Goal: Task Accomplishment & Management: Use online tool/utility

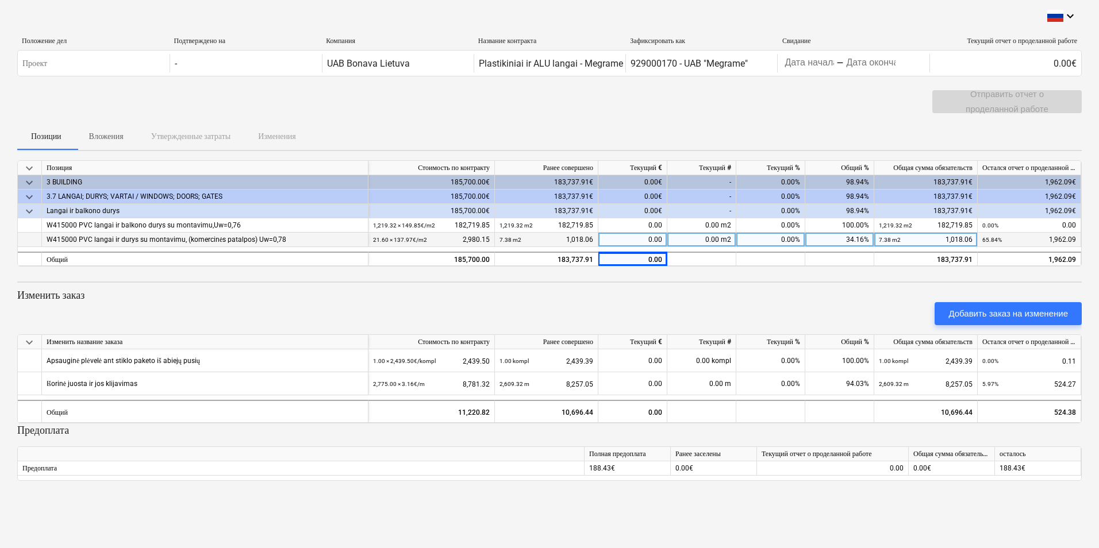
click at [645, 240] on div "0.00" at bounding box center [632, 240] width 69 height 14
click at [643, 181] on div "0.00€" at bounding box center [632, 182] width 69 height 14
click at [643, 259] on div "0.00" at bounding box center [632, 259] width 69 height 14
click at [643, 258] on div "0.00" at bounding box center [632, 259] width 69 height 14
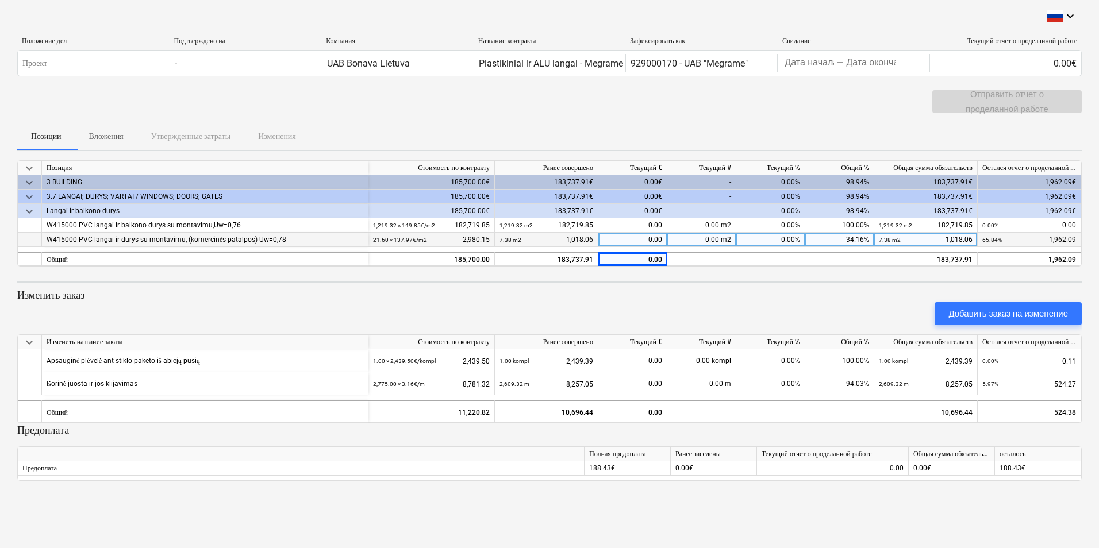
click at [640, 209] on div "0.00€" at bounding box center [632, 211] width 69 height 14
click at [638, 260] on div "0.00" at bounding box center [632, 259] width 69 height 14
click at [635, 240] on div "0.00" at bounding box center [632, 240] width 69 height 14
type input "1"
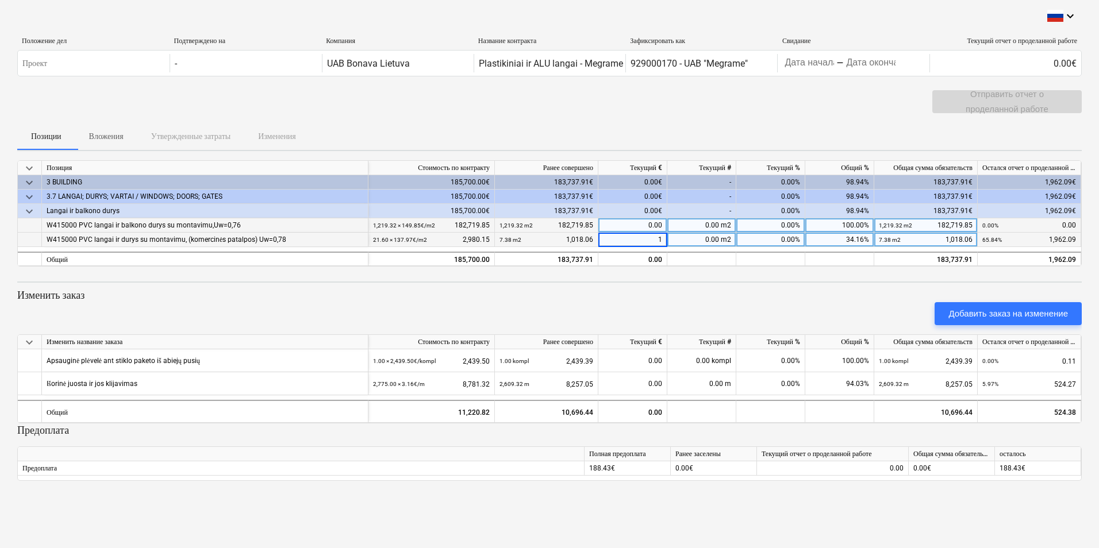
click at [634, 218] on div "0.00" at bounding box center [632, 225] width 69 height 14
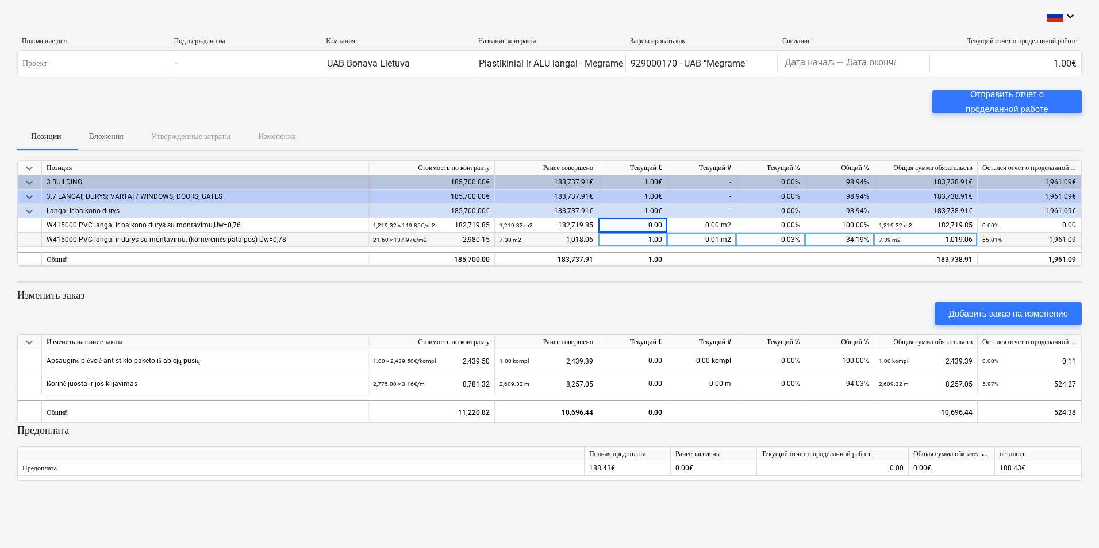
click at [645, 236] on div "1.00" at bounding box center [632, 240] width 69 height 14
type input "0"
click at [641, 229] on div "0.00" at bounding box center [632, 225] width 69 height 14
click at [639, 237] on div "0.00" at bounding box center [632, 240] width 69 height 14
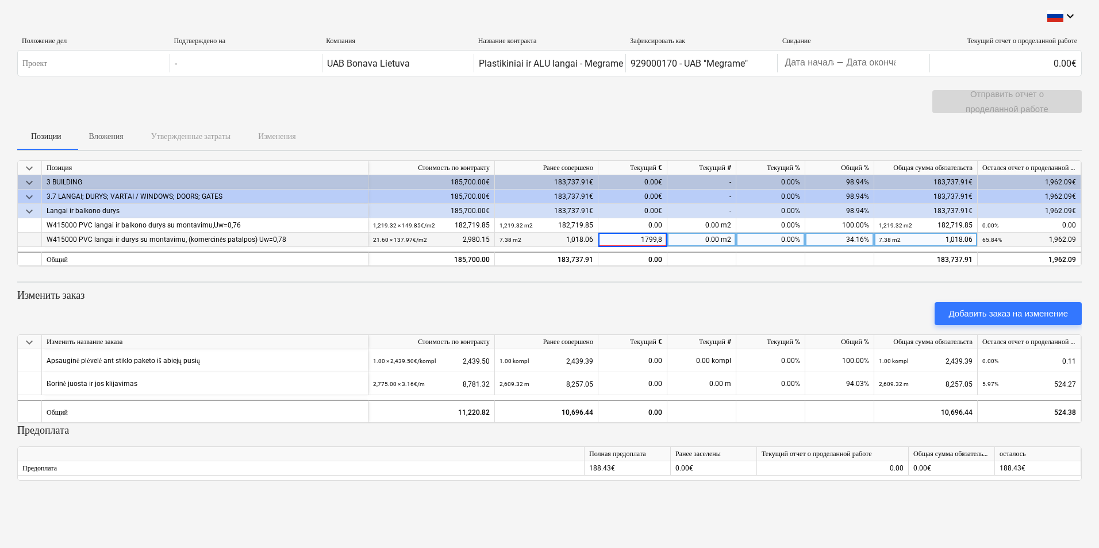
type input "1799,82"
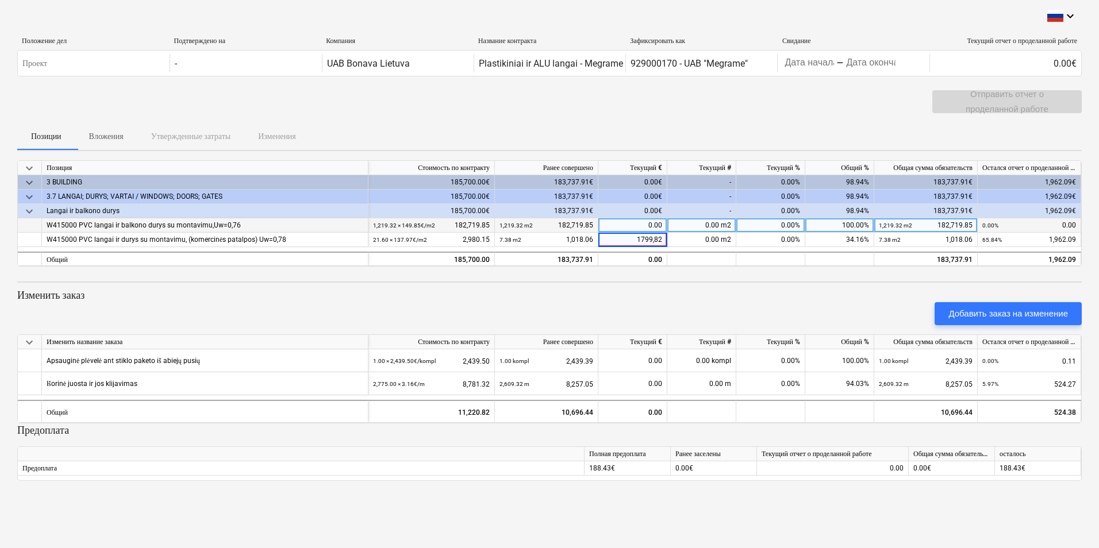
click at [633, 222] on div "0.00" at bounding box center [632, 225] width 69 height 14
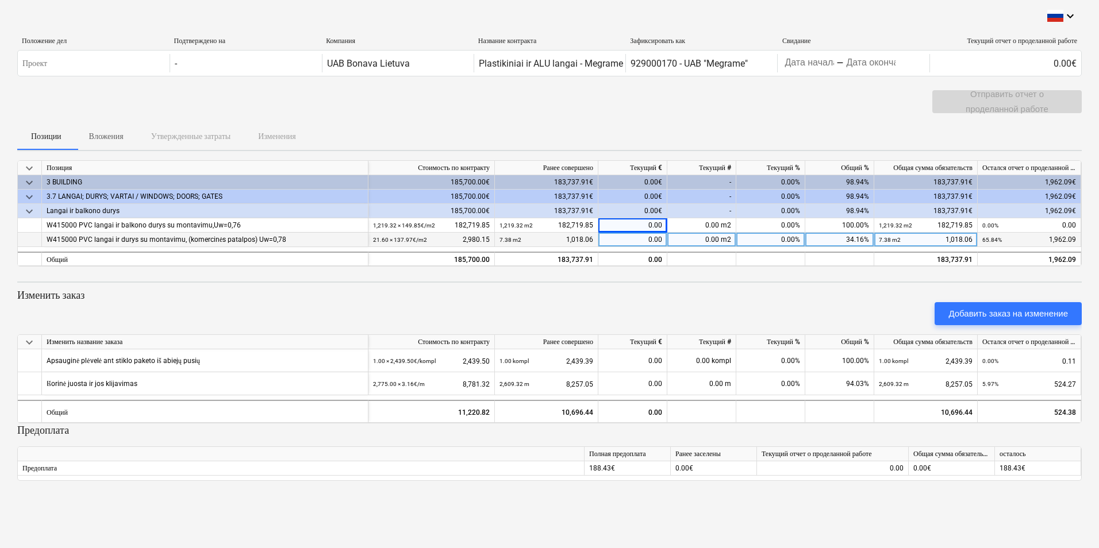
click at [644, 235] on div "0.00" at bounding box center [632, 240] width 69 height 14
type input "1799.82"
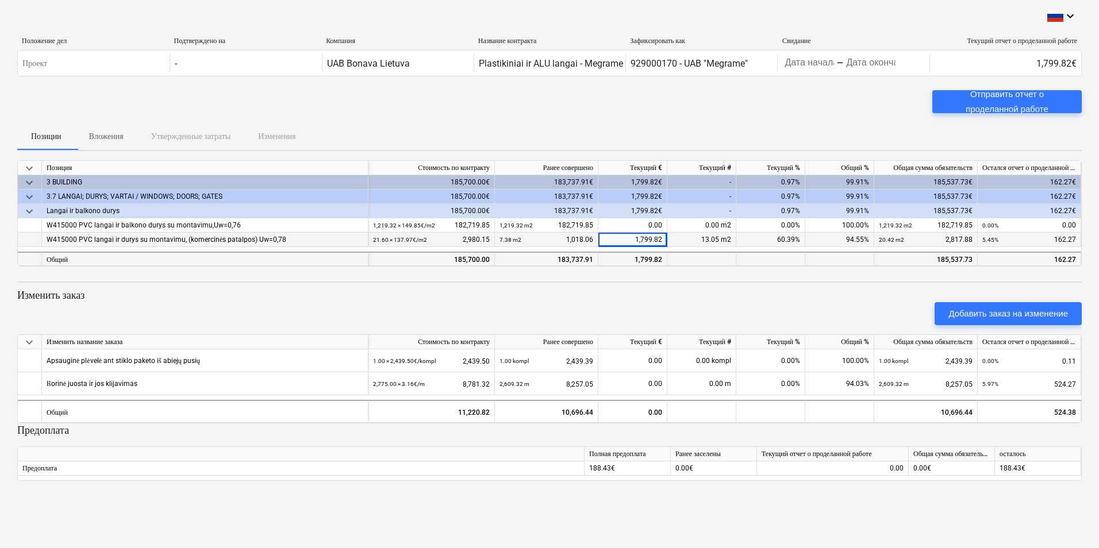
click at [624, 259] on div "1,799.82" at bounding box center [632, 259] width 69 height 14
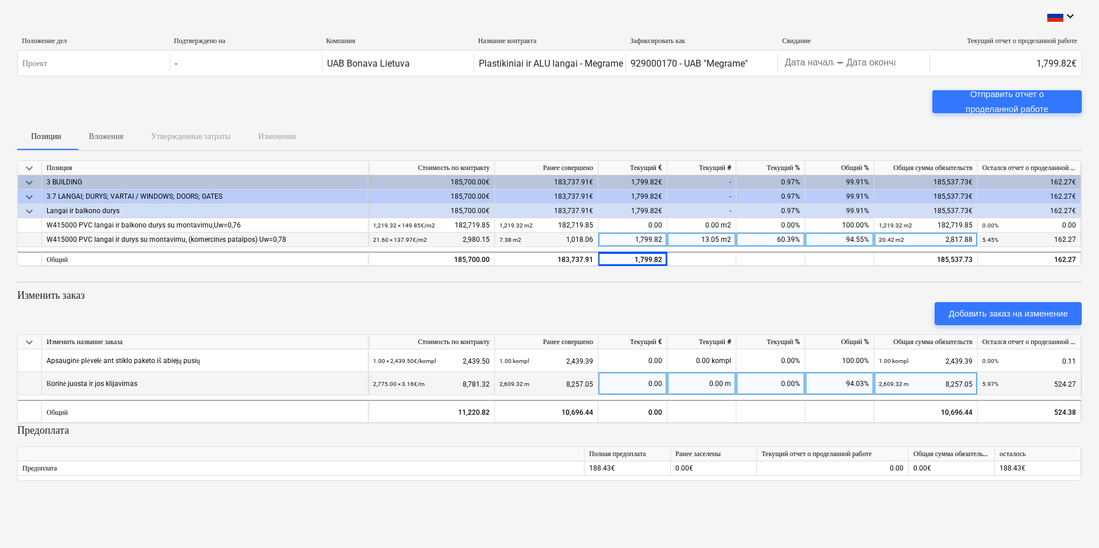
click at [640, 379] on div "0.00" at bounding box center [632, 383] width 59 height 23
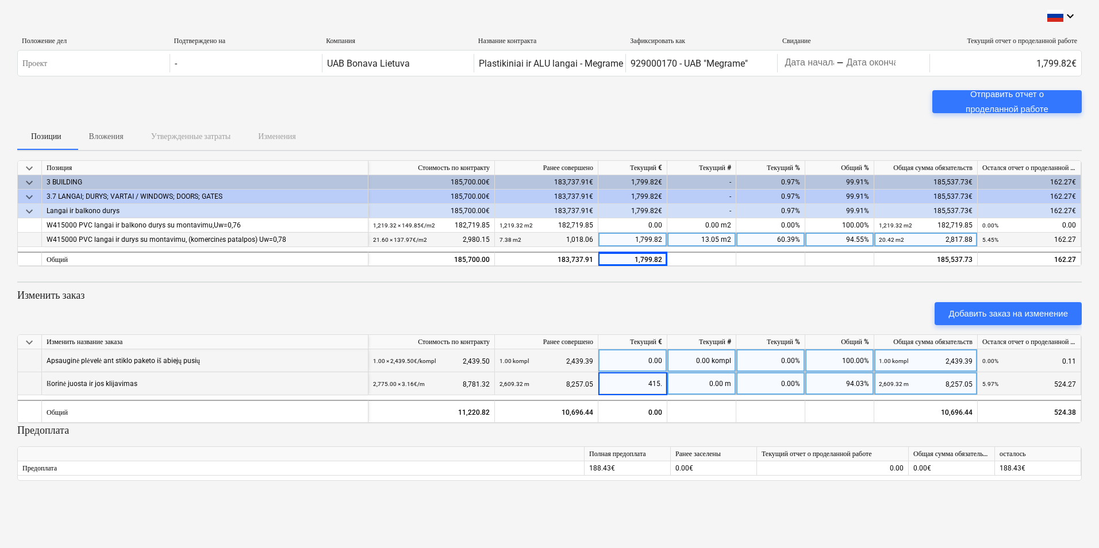
type input "415.3"
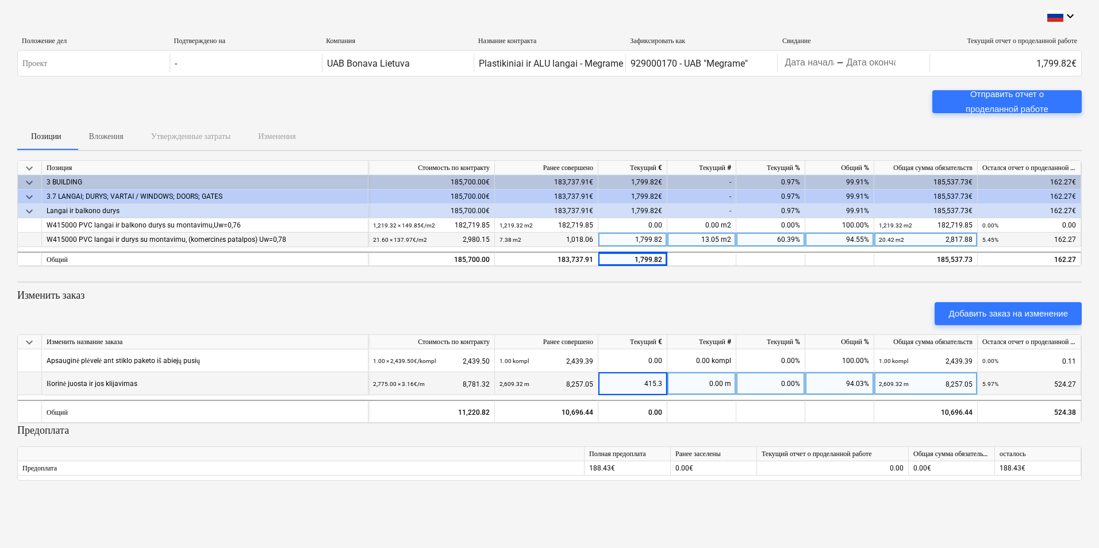
click at [622, 303] on div "Добавить заказ на изменение" at bounding box center [550, 314] width 1074 height 32
click at [1027, 314] on div "Добавить заказ на изменение" at bounding box center [1008, 313] width 120 height 15
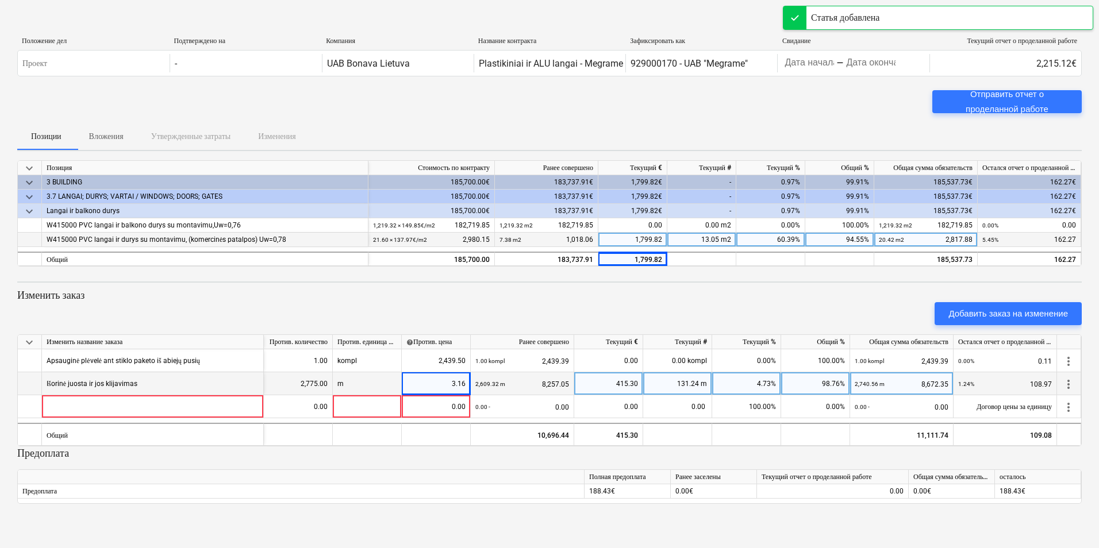
click at [105, 135] on p "Вложения" at bounding box center [106, 136] width 34 height 12
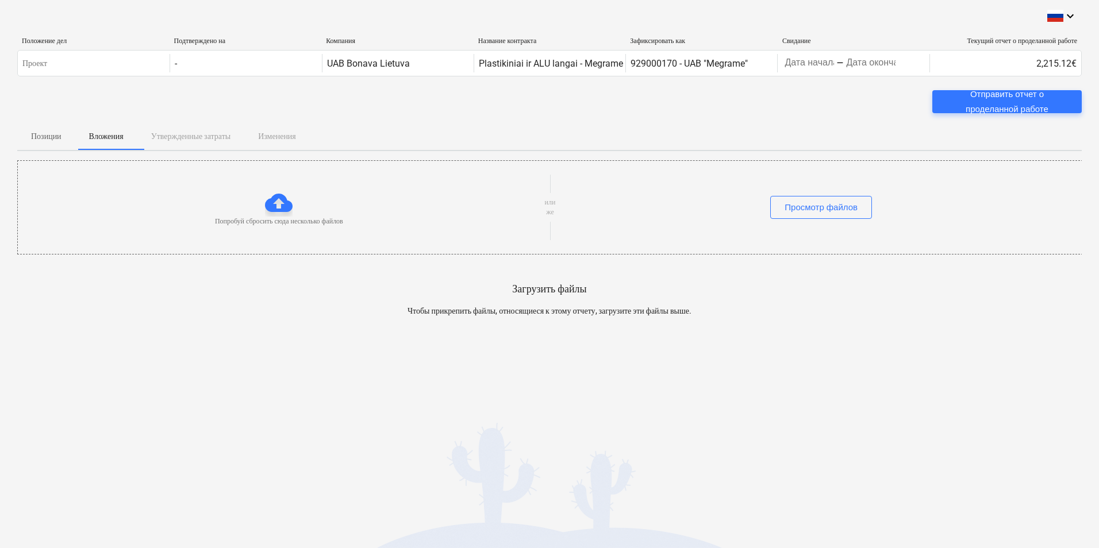
click at [279, 206] on div at bounding box center [279, 203] width 28 height 28
click at [797, 206] on div "Просмотр файлов" at bounding box center [821, 207] width 73 height 15
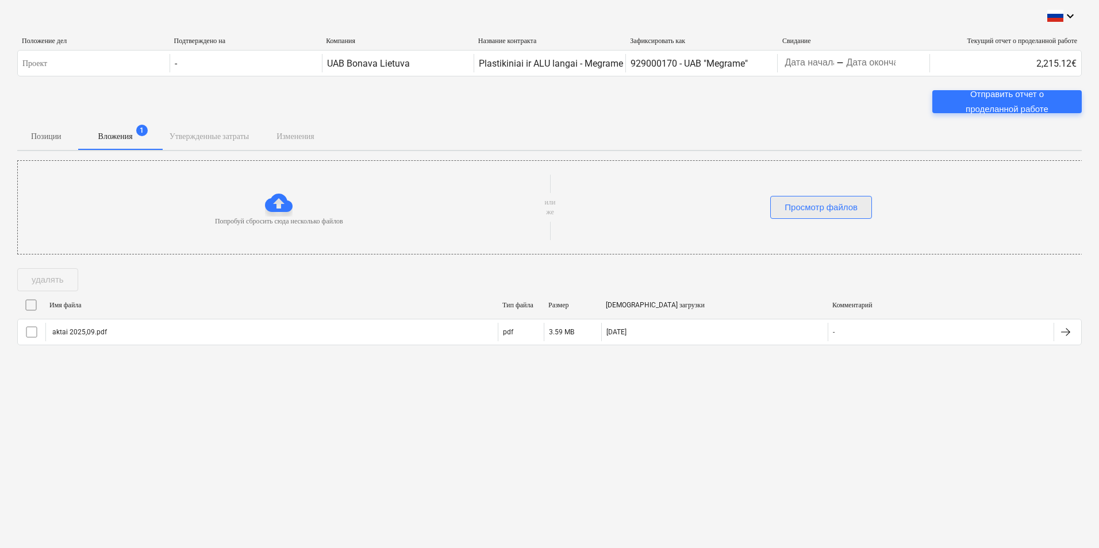
click at [828, 206] on div "Просмотр файлов" at bounding box center [821, 207] width 73 height 15
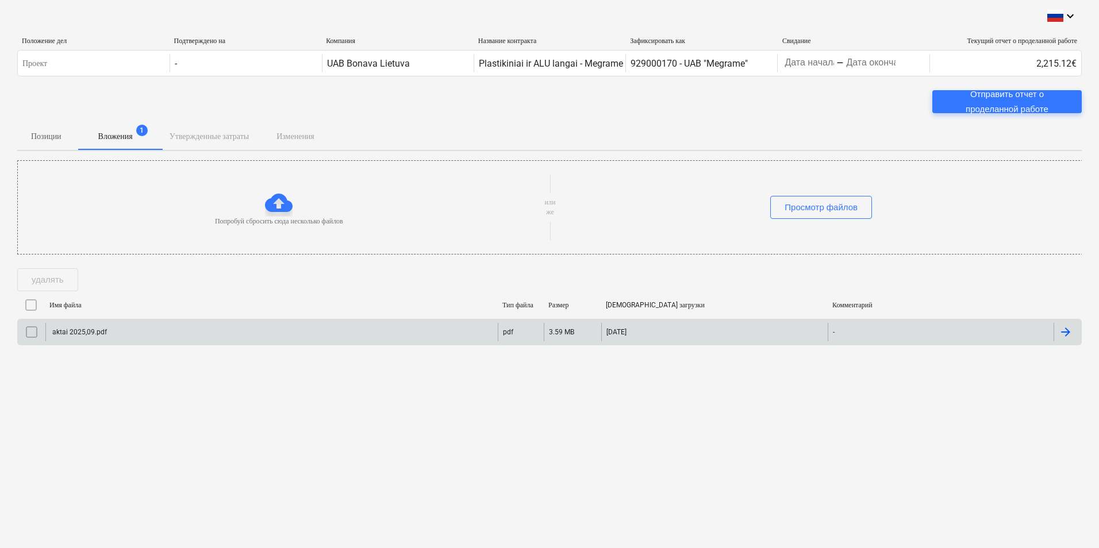
click at [72, 334] on div "aktai 2025,09.pdf" at bounding box center [79, 332] width 56 height 8
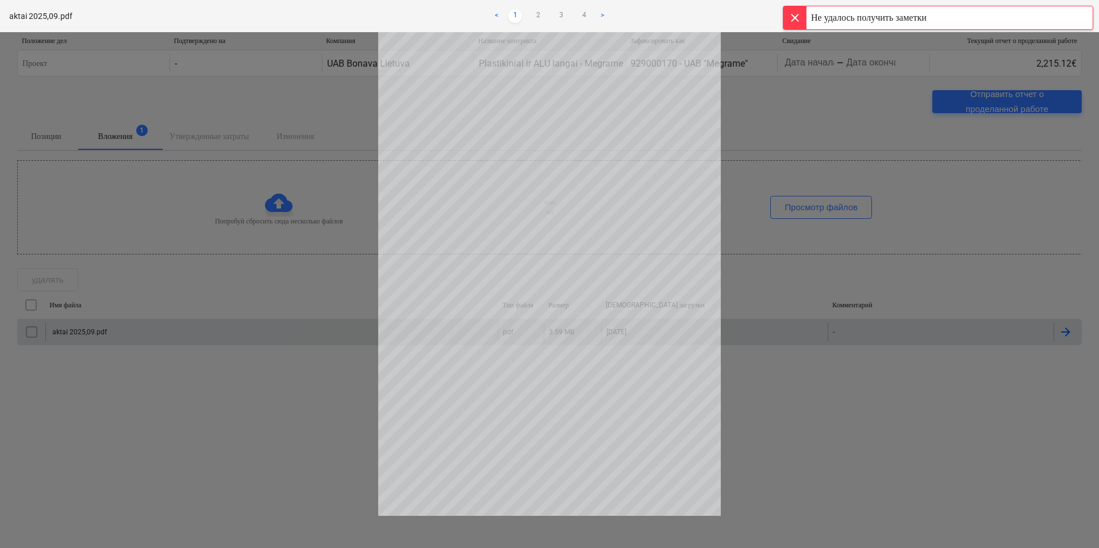
click at [229, 183] on div at bounding box center [549, 290] width 1099 height 516
click at [535, 16] on link "2" at bounding box center [538, 16] width 14 height 14
click at [564, 16] on link "3" at bounding box center [561, 16] width 14 height 14
click at [584, 16] on link "4" at bounding box center [584, 16] width 14 height 14
click at [267, 120] on div at bounding box center [549, 290] width 1099 height 516
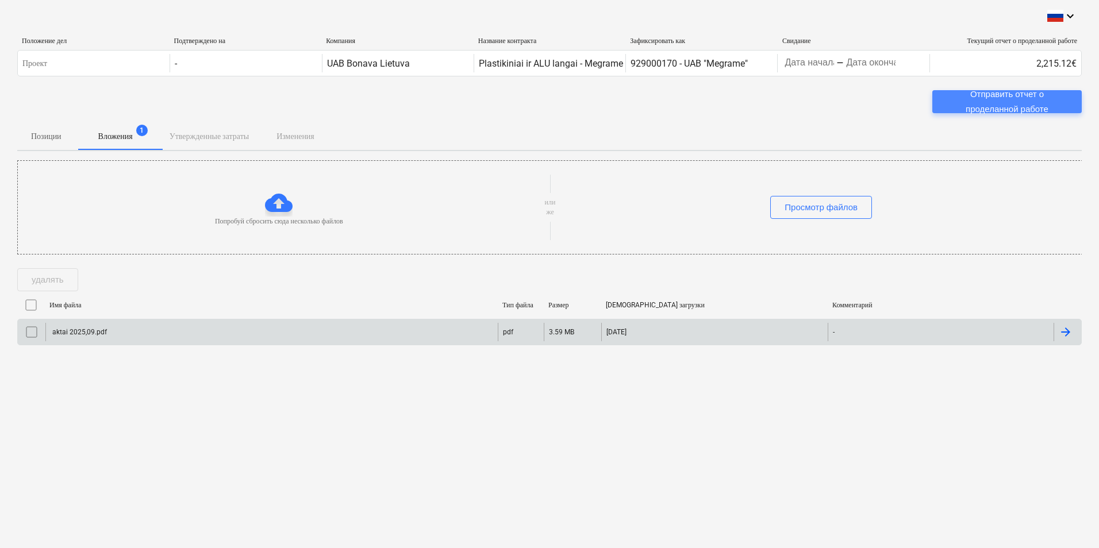
click at [996, 101] on div "Отправить отчет о проделанной работе" at bounding box center [1007, 102] width 122 height 30
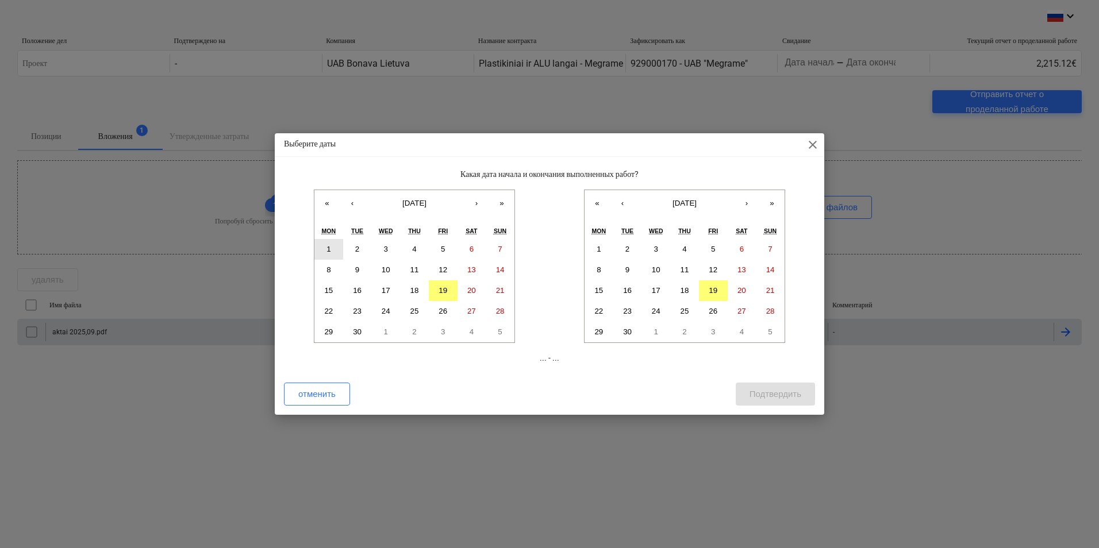
click at [324, 246] on button "1" at bounding box center [328, 249] width 29 height 21
click at [719, 294] on button "19" at bounding box center [713, 290] width 29 height 21
click at [790, 396] on div "Подтвердить" at bounding box center [775, 394] width 52 height 15
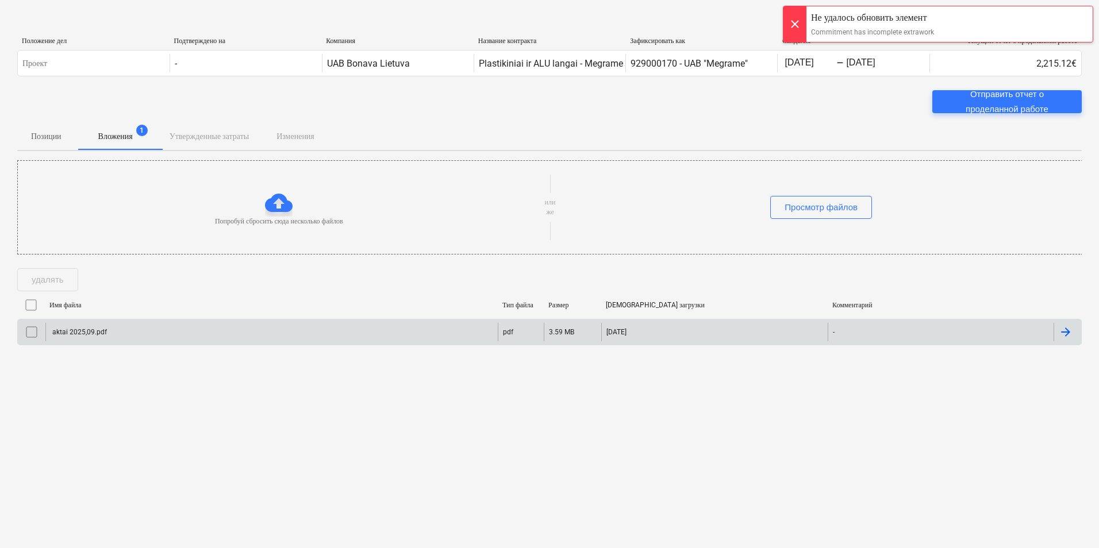
click at [798, 26] on div at bounding box center [794, 24] width 23 height 36
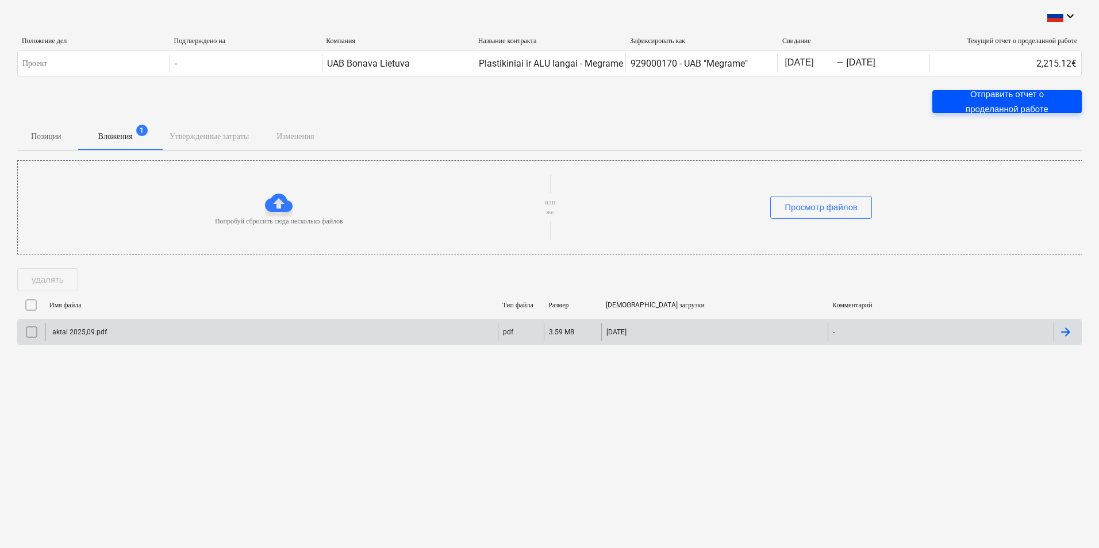
click at [1037, 103] on div "Отправить отчет о проделанной работе" at bounding box center [1007, 102] width 122 height 30
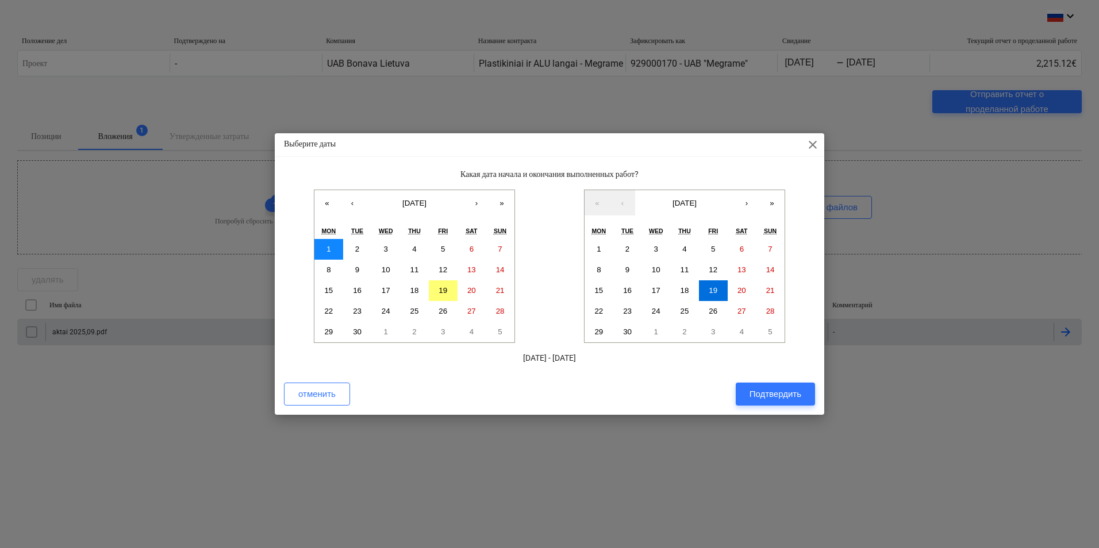
click at [329, 241] on button "1" at bounding box center [328, 249] width 29 height 21
click at [717, 286] on abbr "19" at bounding box center [713, 290] width 9 height 9
click at [779, 392] on div "Подтвердить" at bounding box center [775, 394] width 52 height 15
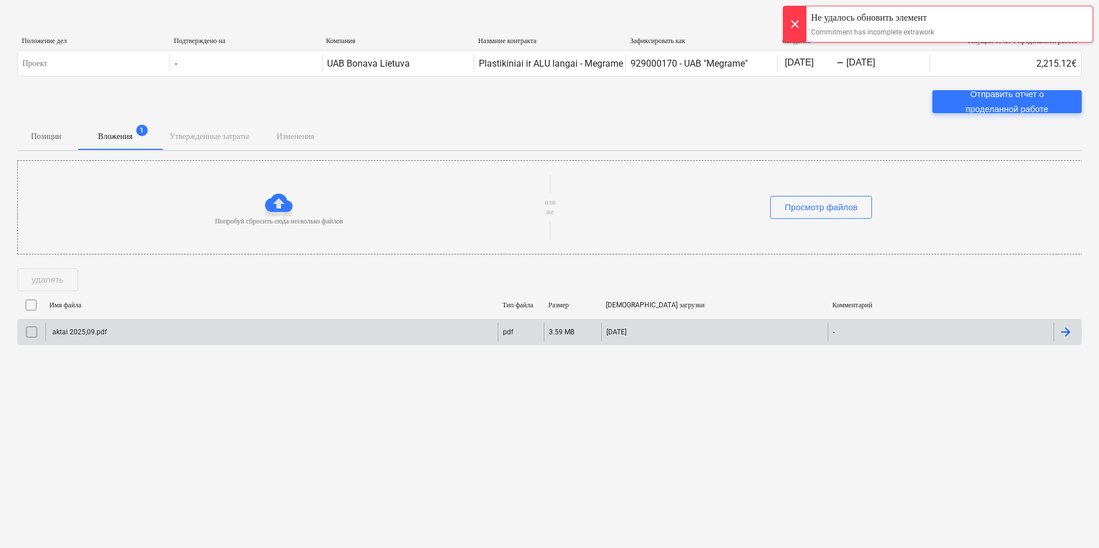
click at [798, 26] on div at bounding box center [794, 24] width 23 height 36
click at [41, 131] on p "Позиции" at bounding box center [46, 136] width 30 height 12
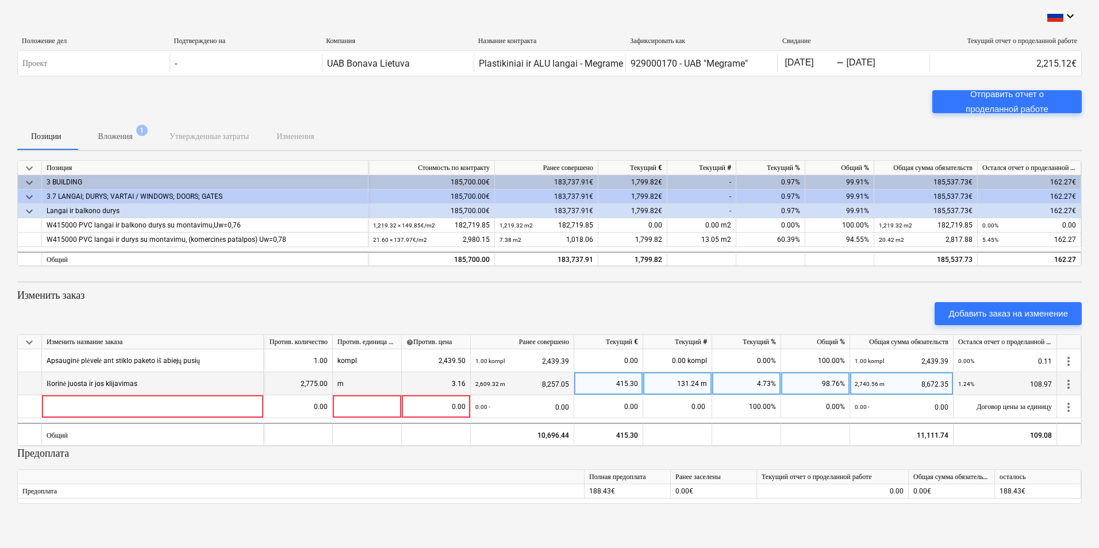
click at [364, 376] on div "m" at bounding box center [367, 383] width 69 height 23
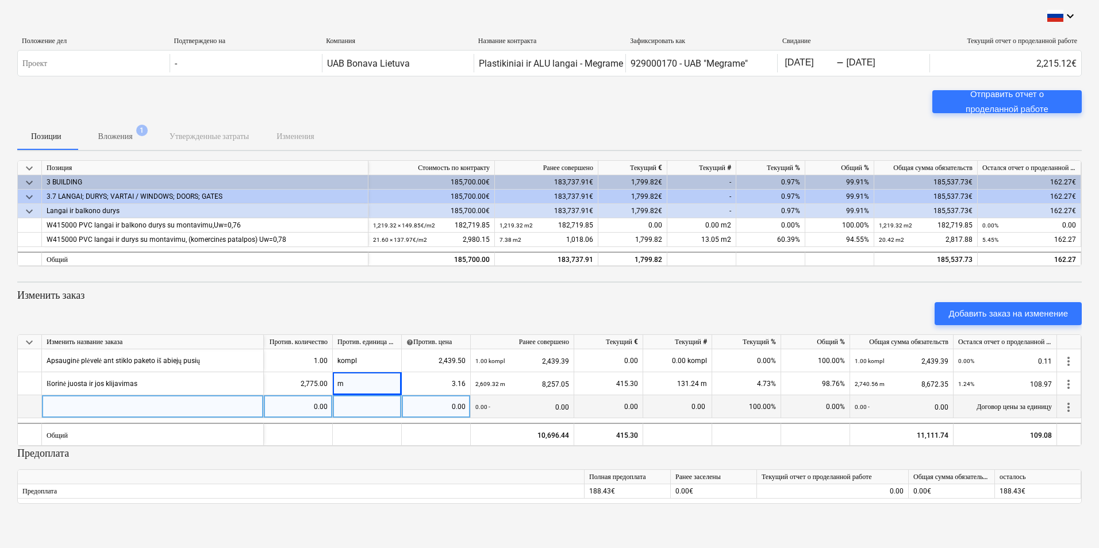
click at [362, 407] on div at bounding box center [367, 406] width 69 height 23
click at [369, 448] on p "Предоплата" at bounding box center [549, 454] width 1064 height 14
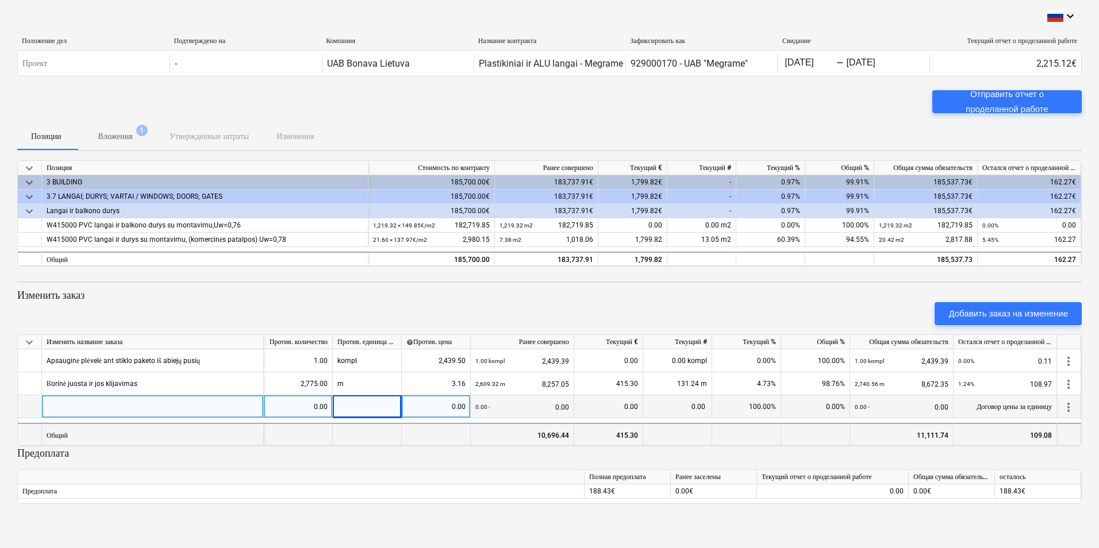
click at [366, 436] on div at bounding box center [367, 434] width 69 height 23
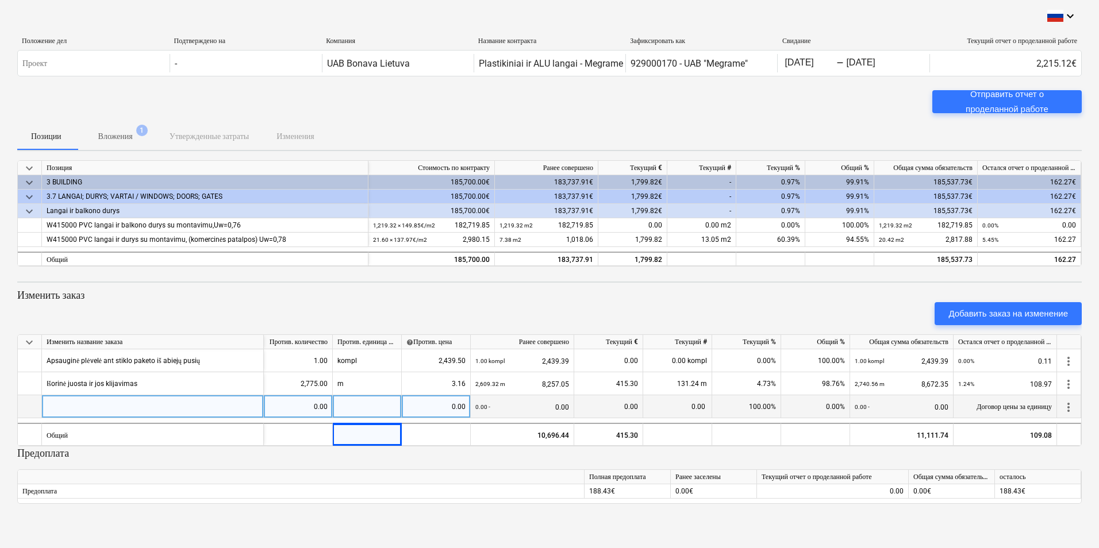
click at [211, 407] on div at bounding box center [153, 406] width 222 height 23
type input "0"
click at [354, 405] on div at bounding box center [367, 406] width 69 height 23
type input "0"
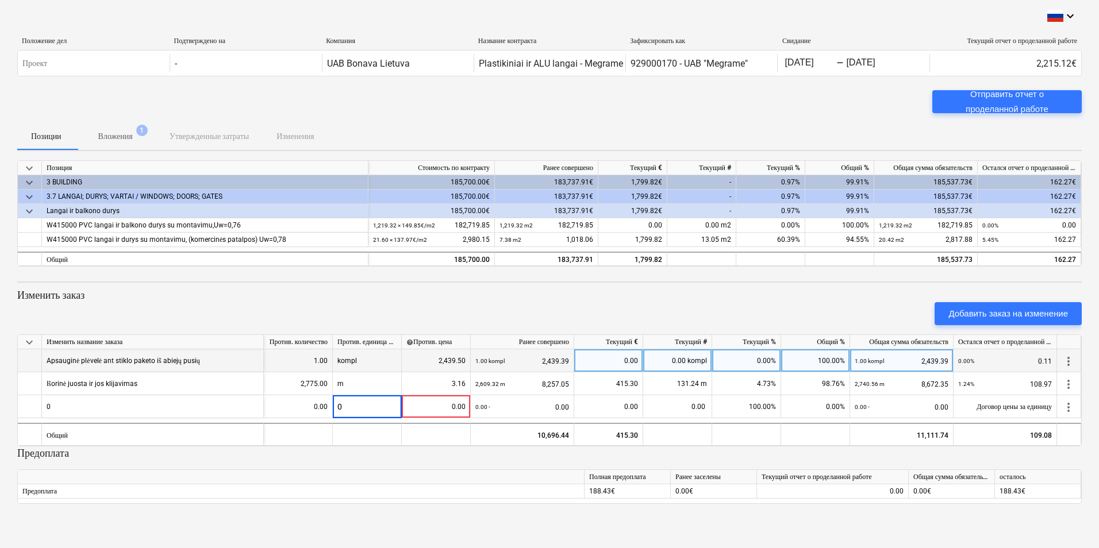
click at [355, 371] on div "kompl" at bounding box center [367, 360] width 69 height 23
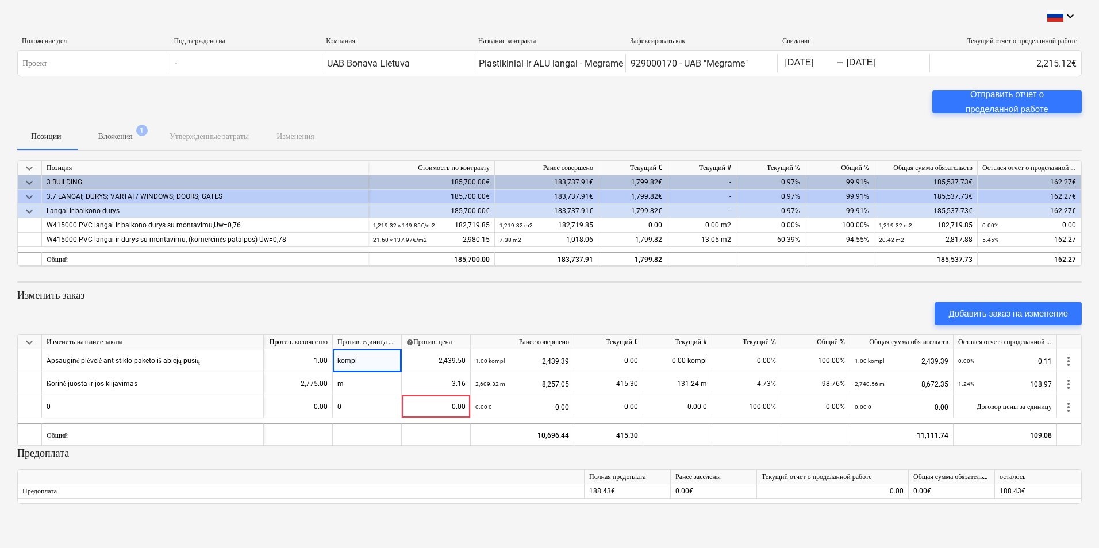
click at [413, 446] on div "keyboard_arrow_down Позиция Стоимость по контракту Ранее совершено Текущий € Те…" at bounding box center [549, 332] width 1064 height 344
drag, startPoint x: 413, startPoint y: 446, endPoint x: 380, endPoint y: 285, distance: 164.1
click at [393, 305] on div "Добавить заказ на изменение" at bounding box center [550, 314] width 1074 height 32
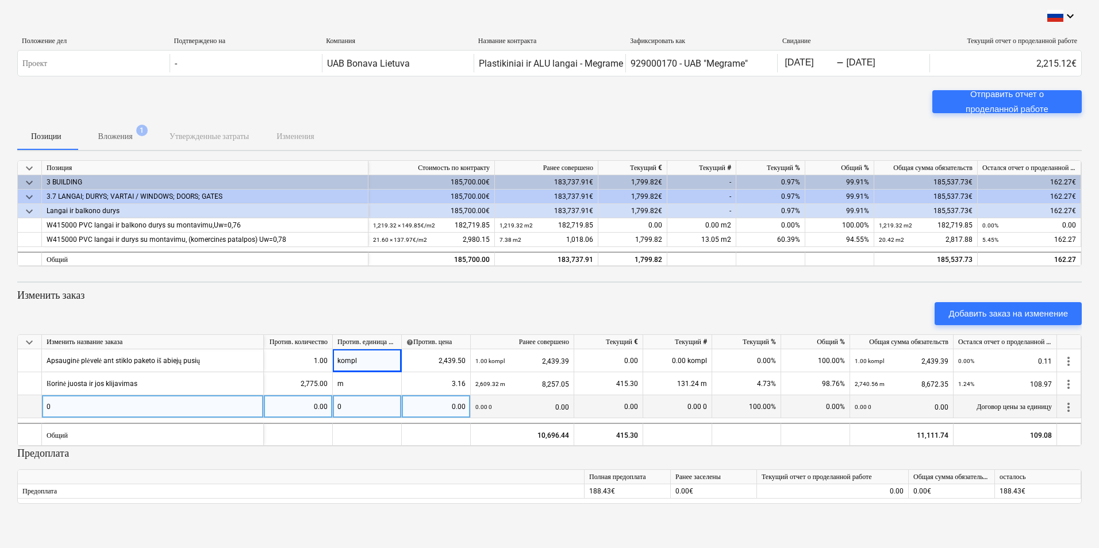
click at [1069, 405] on span "more_vert" at bounding box center [1069, 408] width 14 height 14
click at [1069, 405] on li "Удалить позицию" at bounding box center [1040, 407] width 93 height 26
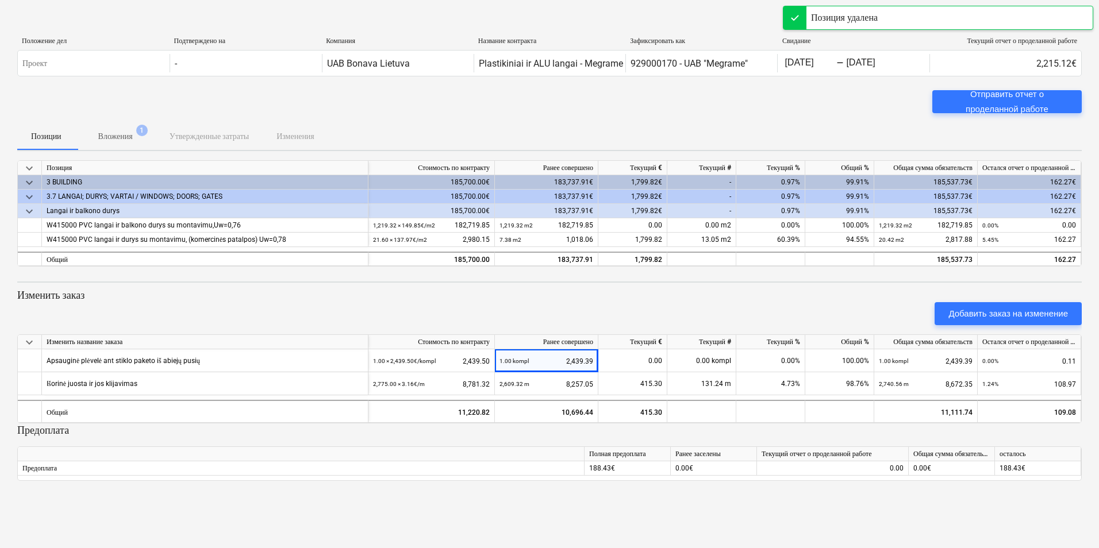
click at [708, 302] on div "Добавить заказ на изменение" at bounding box center [550, 314] width 1074 height 32
click at [107, 133] on p "Вложения" at bounding box center [115, 136] width 34 height 12
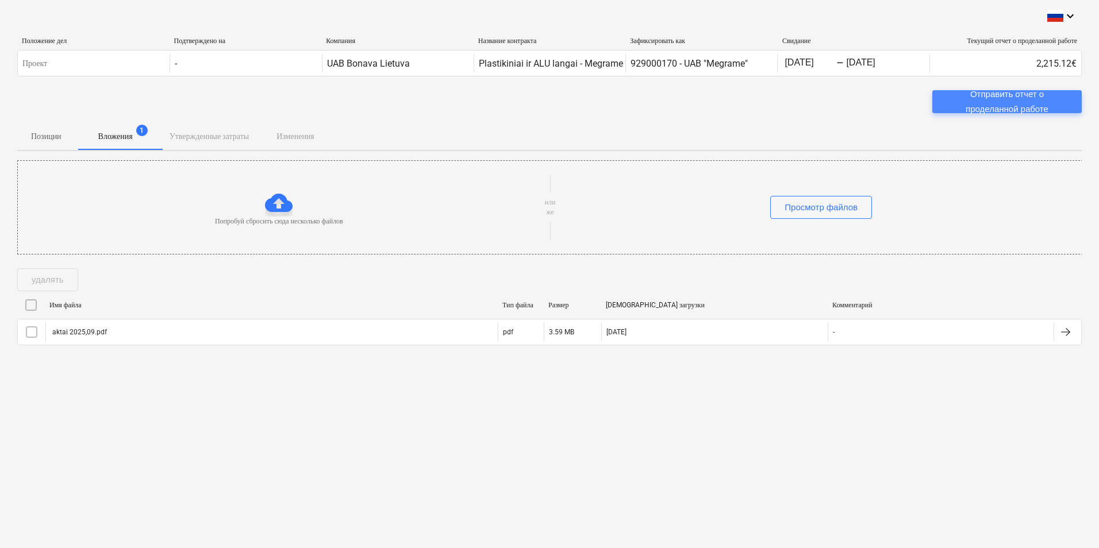
click at [994, 97] on div "Отправить отчет о проделанной работе" at bounding box center [1007, 102] width 122 height 30
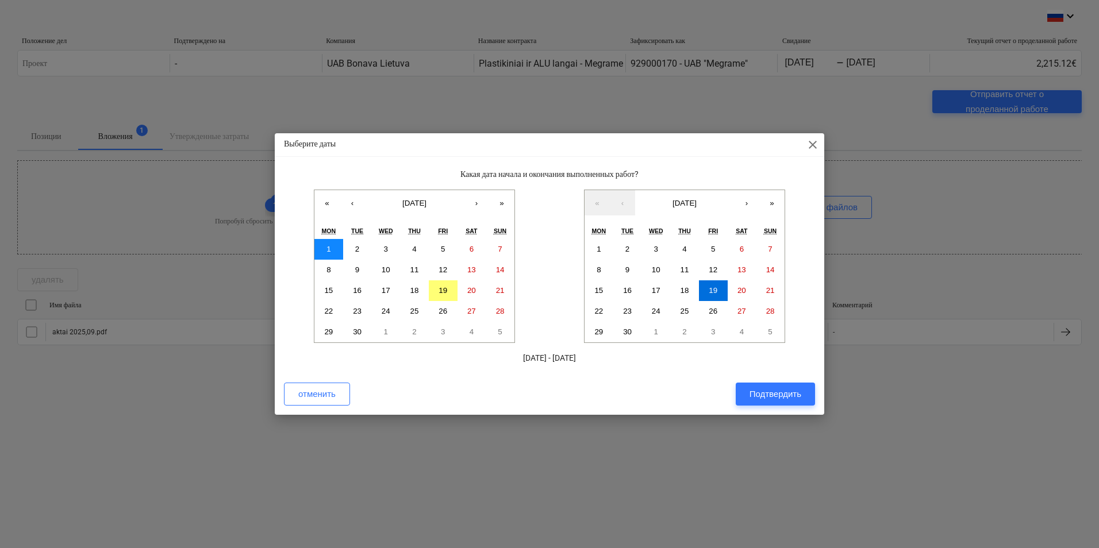
click at [325, 248] on button "1" at bounding box center [328, 249] width 29 height 21
click at [362, 249] on button "2" at bounding box center [357, 249] width 29 height 21
click at [715, 290] on abbr "19" at bounding box center [713, 290] width 9 height 9
click at [766, 395] on div "Подтвердить" at bounding box center [775, 394] width 52 height 15
